Goal: Find specific page/section: Find specific page/section

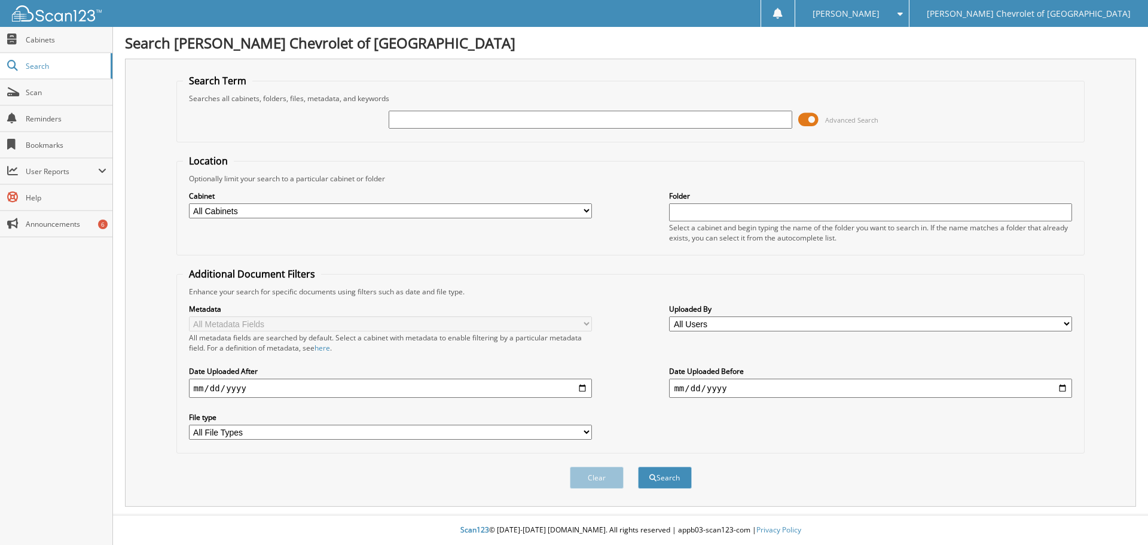
click at [528, 114] on input "text" at bounding box center [590, 120] width 403 height 18
type input "bonjour"
click at [638, 466] on button "Search" at bounding box center [665, 477] width 54 height 22
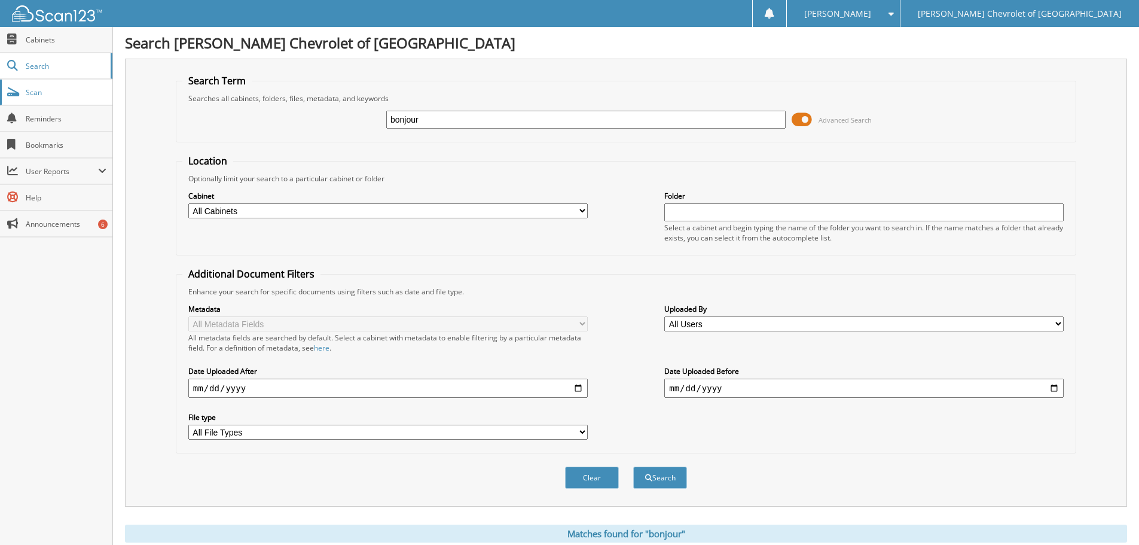
click at [71, 81] on link "Scan" at bounding box center [56, 93] width 112 height 26
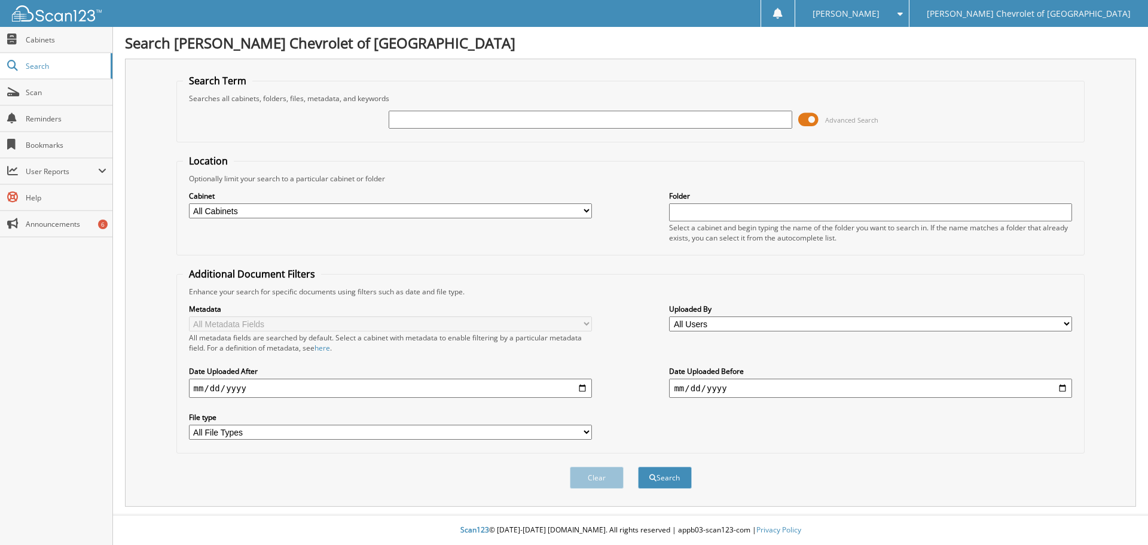
click at [555, 126] on input "text" at bounding box center [590, 120] width 403 height 18
type input "bonjour"
click at [638, 466] on button "Search" at bounding box center [665, 477] width 54 height 22
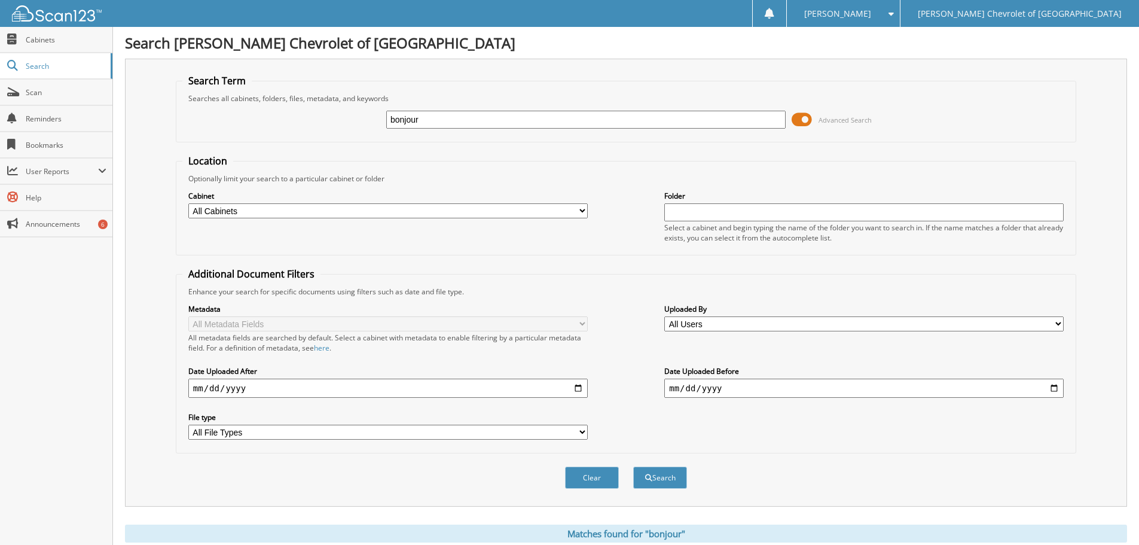
click at [546, 127] on input "bonjour" at bounding box center [585, 120] width 399 height 18
click at [545, 127] on input "bonjour" at bounding box center [585, 120] width 399 height 18
type input "bonjour"
click at [633, 466] on button "Search" at bounding box center [660, 477] width 54 height 22
click at [648, 475] on span "submit" at bounding box center [648, 477] width 7 height 7
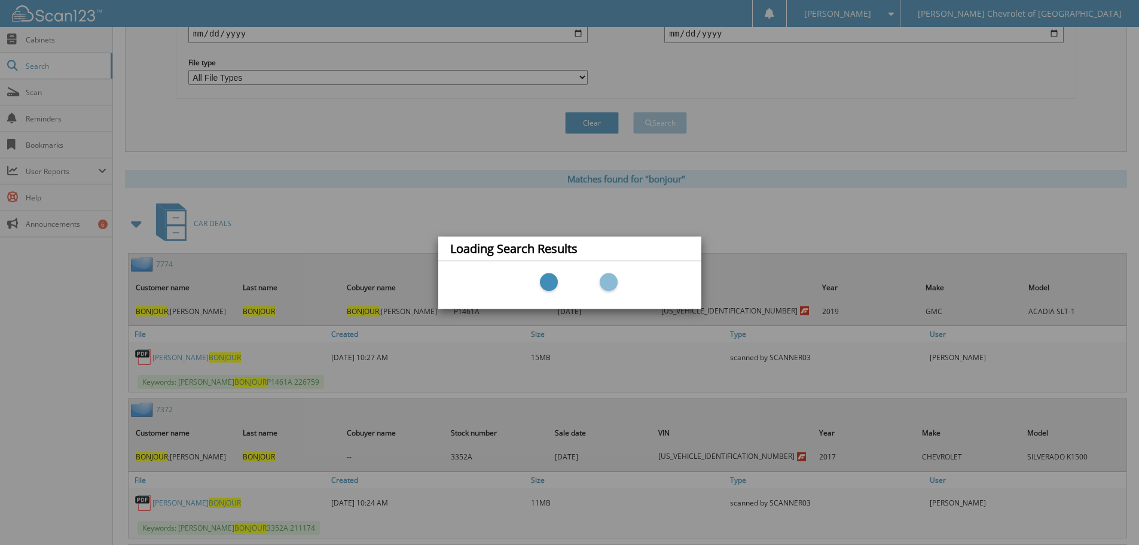
scroll to position [418, 0]
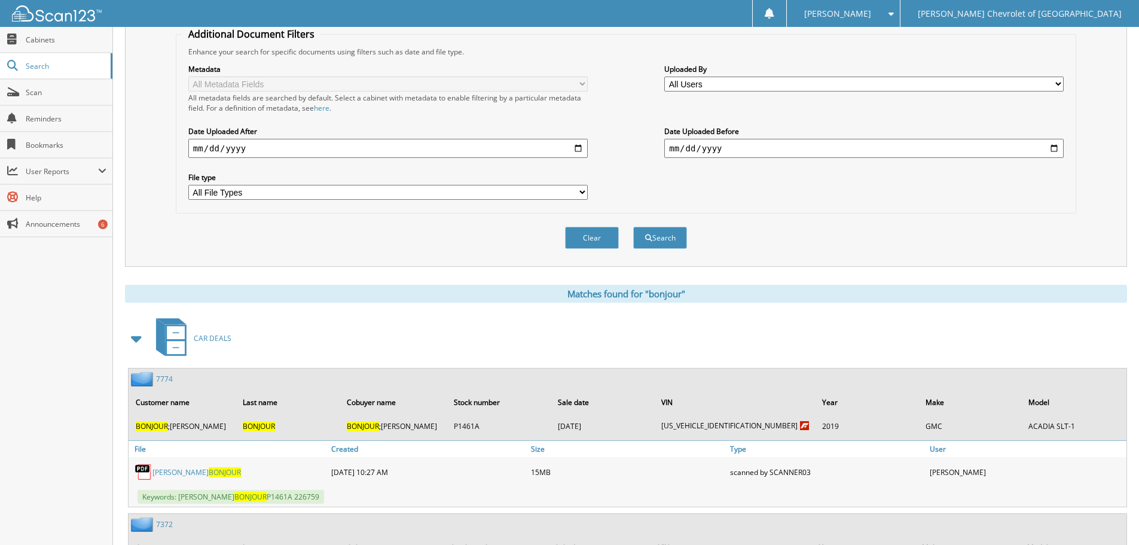
scroll to position [359, 0]
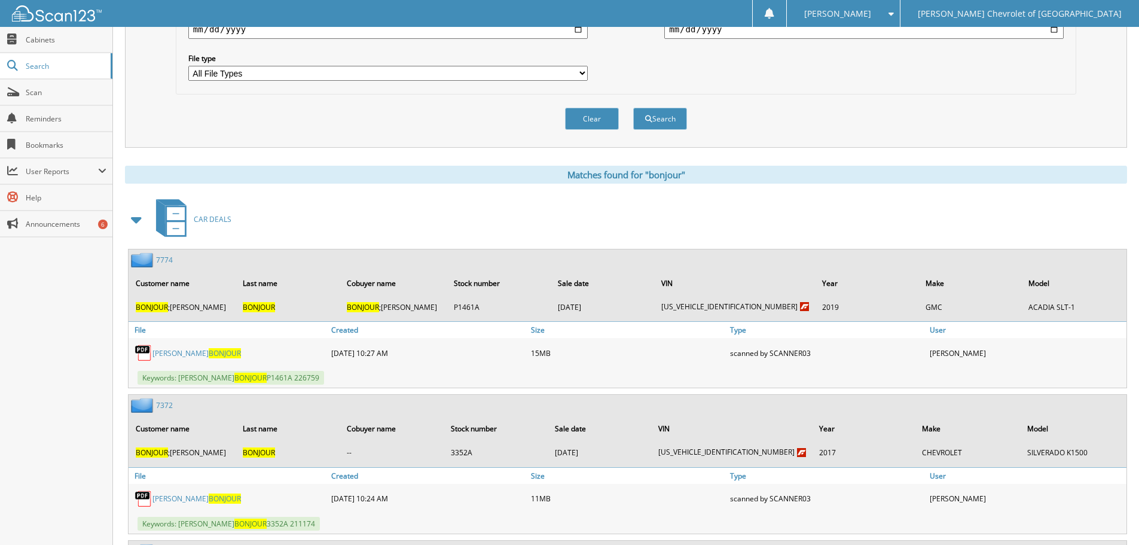
click at [190, 354] on link "JASON ROY BONJOUR" at bounding box center [196, 353] width 88 height 10
